Goal: Task Accomplishment & Management: Use online tool/utility

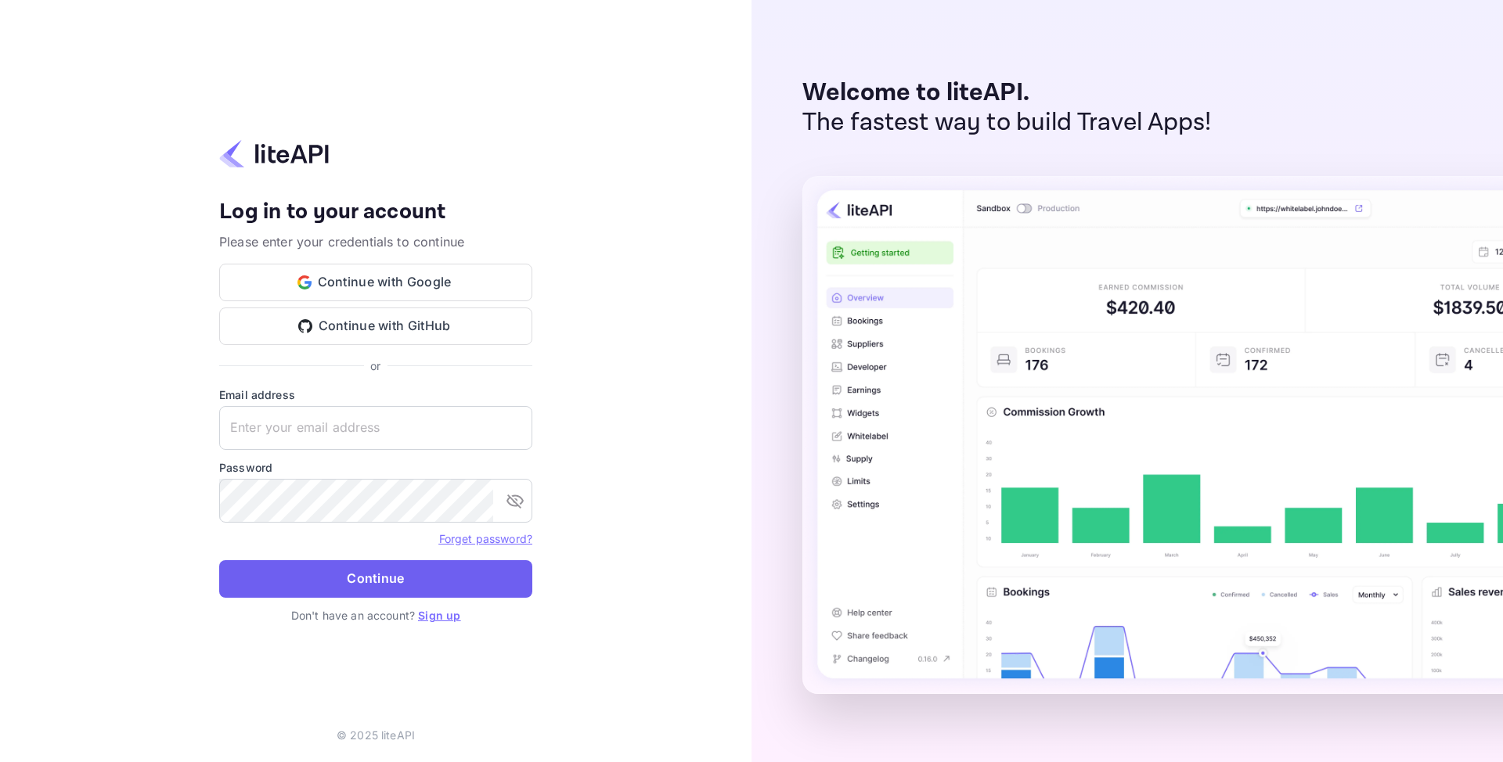
type input "[EMAIL_ADDRESS][DOMAIN_NAME]"
click at [422, 592] on button "Continue" at bounding box center [375, 579] width 313 height 38
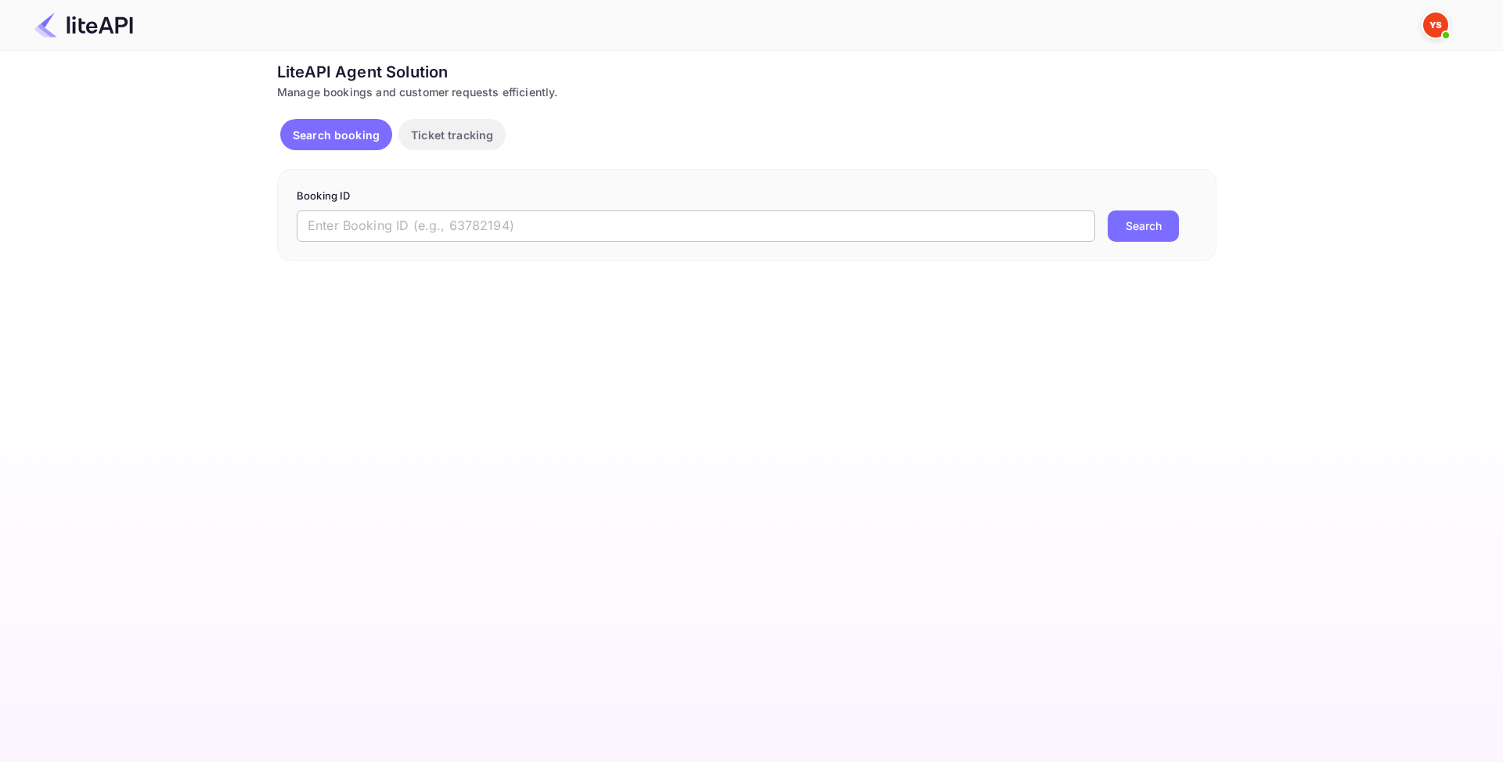
click at [538, 226] on input "text" at bounding box center [696, 226] width 798 height 31
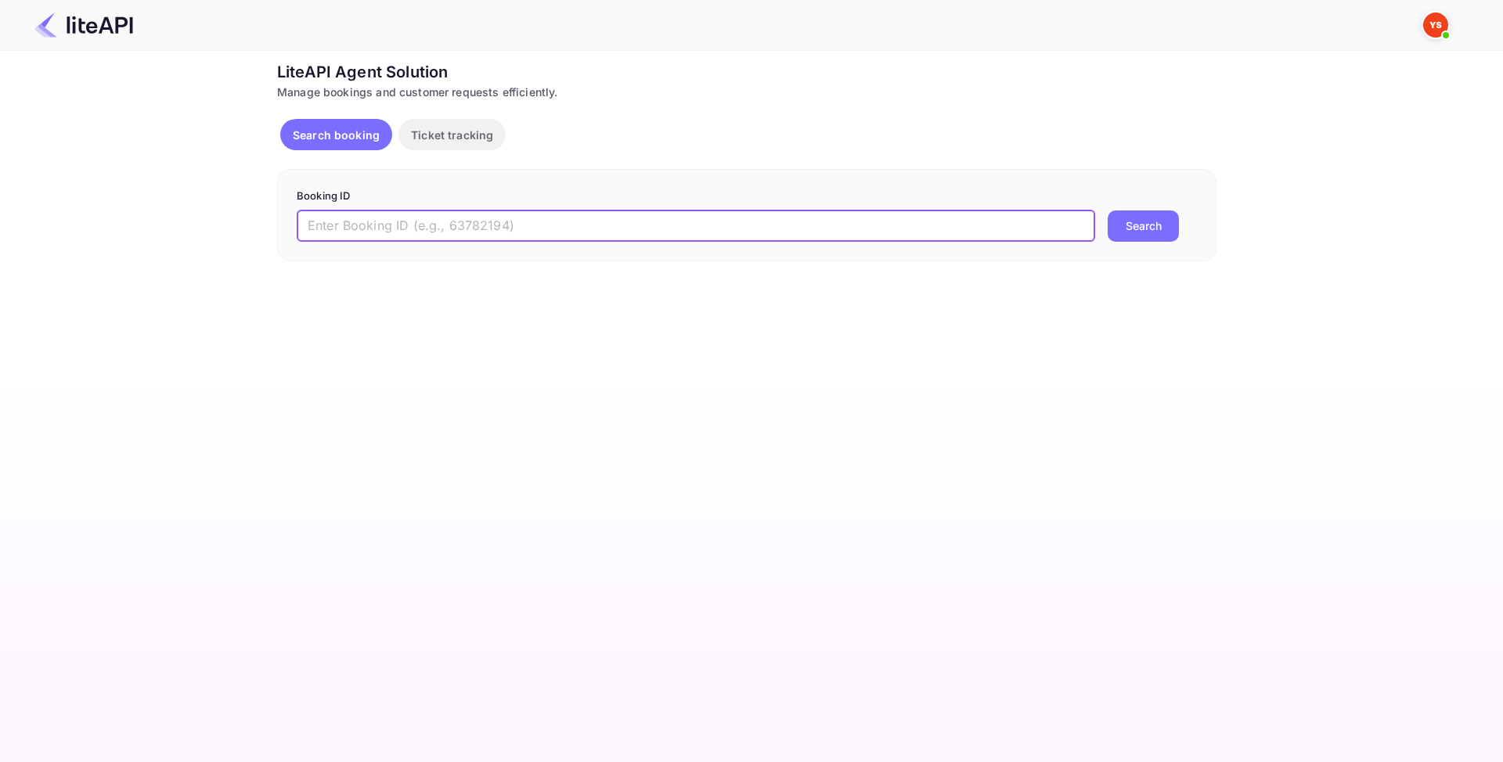
paste input "8746434"
type input "8746434"
click at [1140, 224] on button "Search" at bounding box center [1143, 226] width 71 height 31
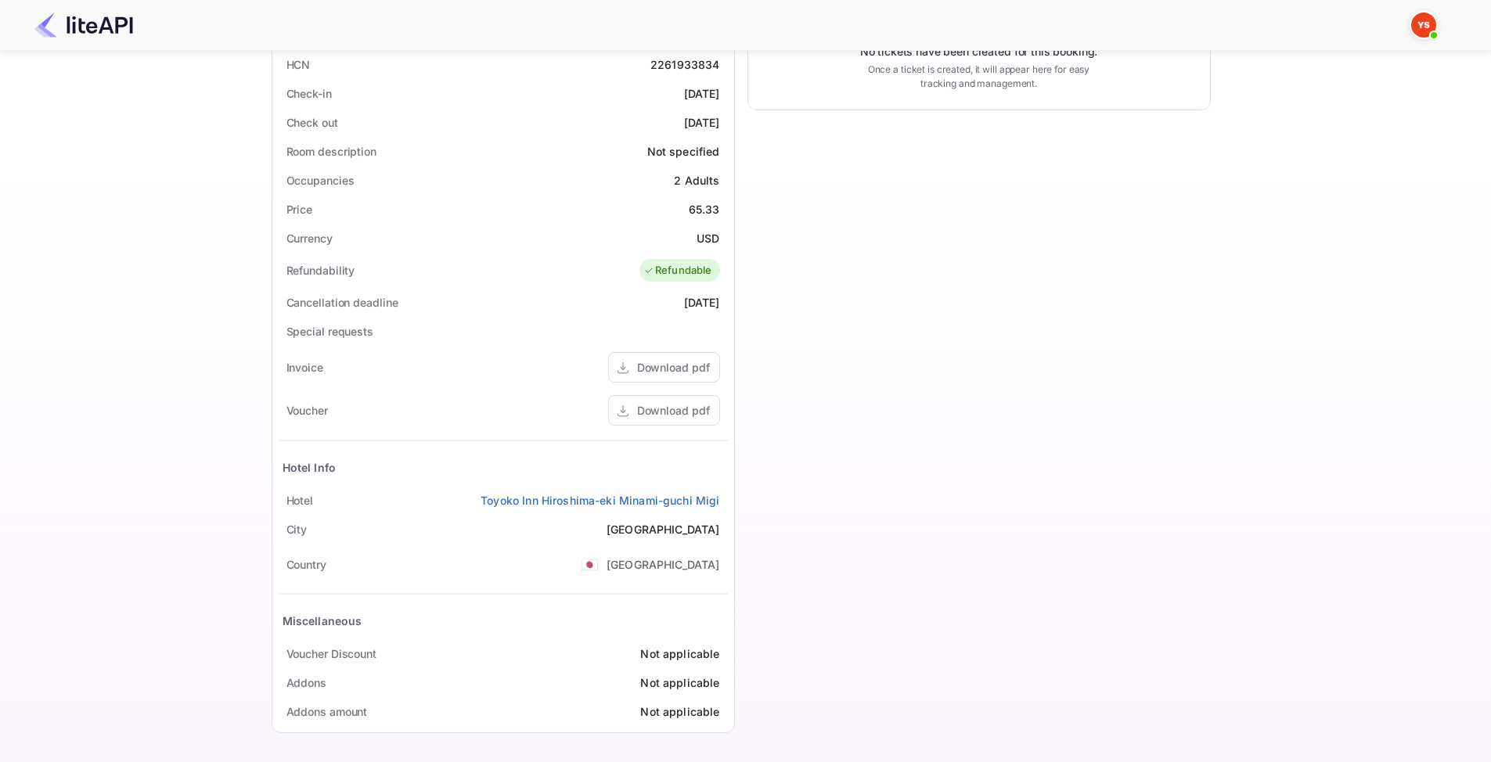
scroll to position [377, 0]
click at [633, 416] on div "Download pdf" at bounding box center [664, 410] width 112 height 31
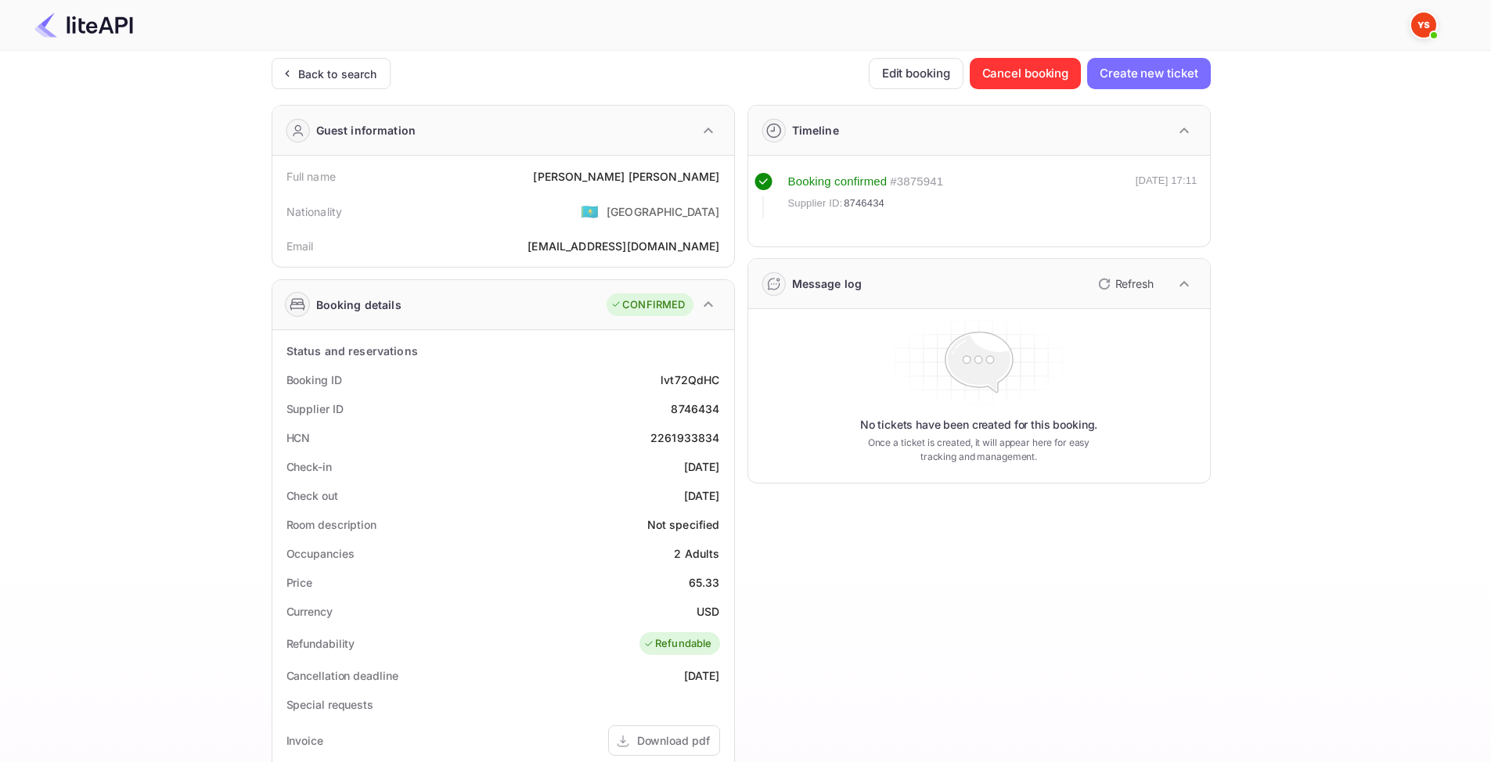
scroll to position [0, 0]
